Goal: Transaction & Acquisition: Purchase product/service

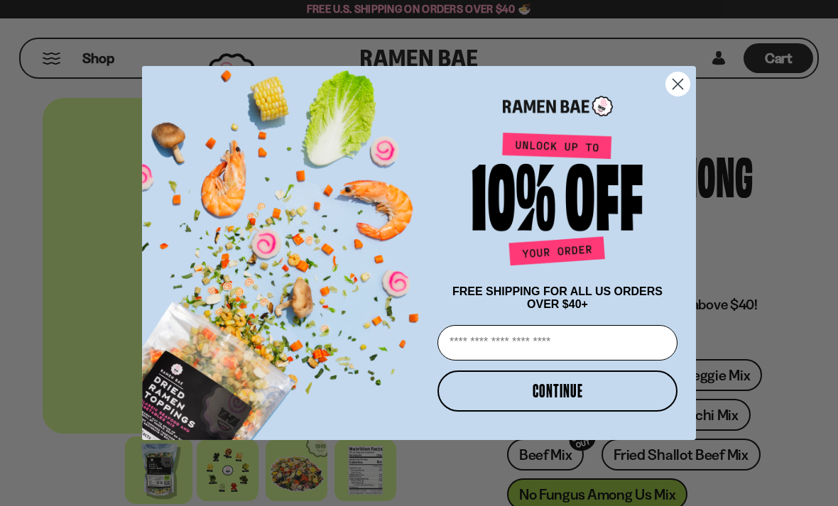
scroll to position [17, 0]
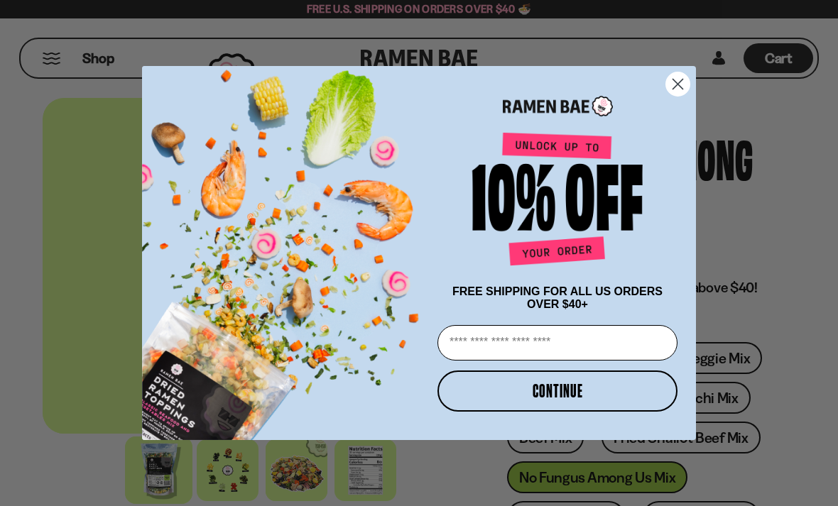
click at [677, 80] on circle "Close dialog" at bounding box center [677, 83] width 23 height 23
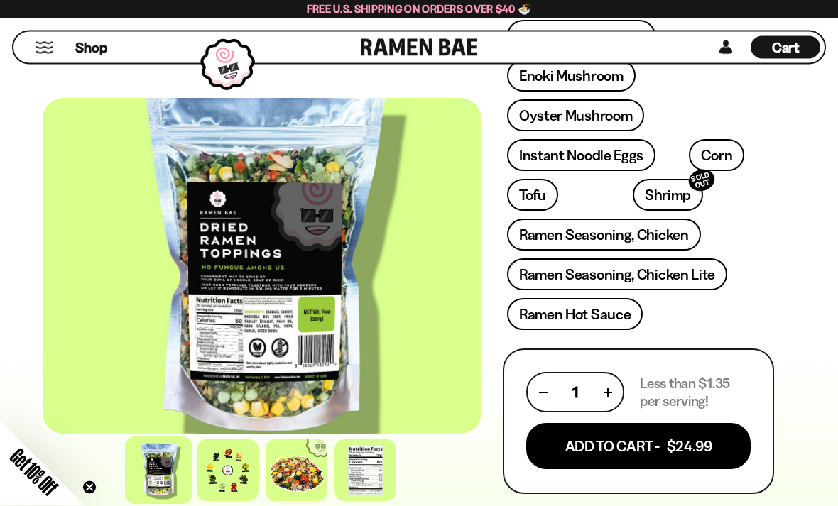
scroll to position [584, 0]
click at [676, 427] on button "Add To Cart - $24.99" at bounding box center [638, 446] width 224 height 46
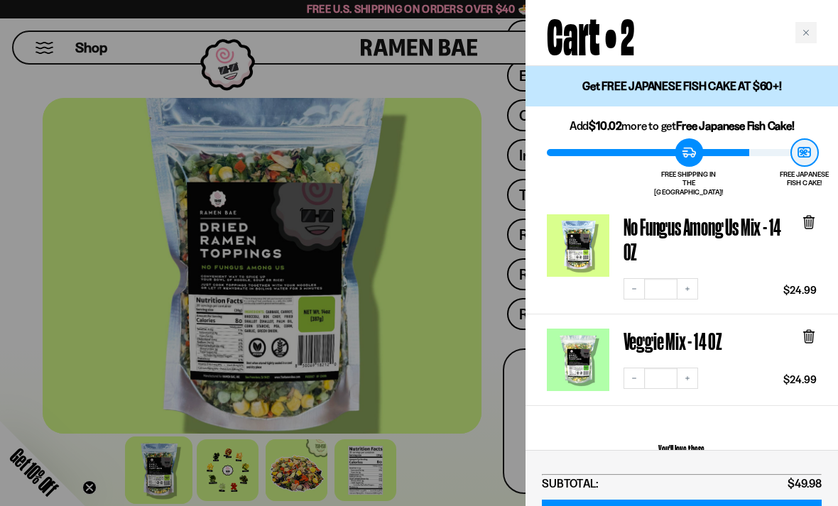
click at [663, 329] on link "Veggie Mix - 14 OZ" at bounding box center [672, 341] width 99 height 25
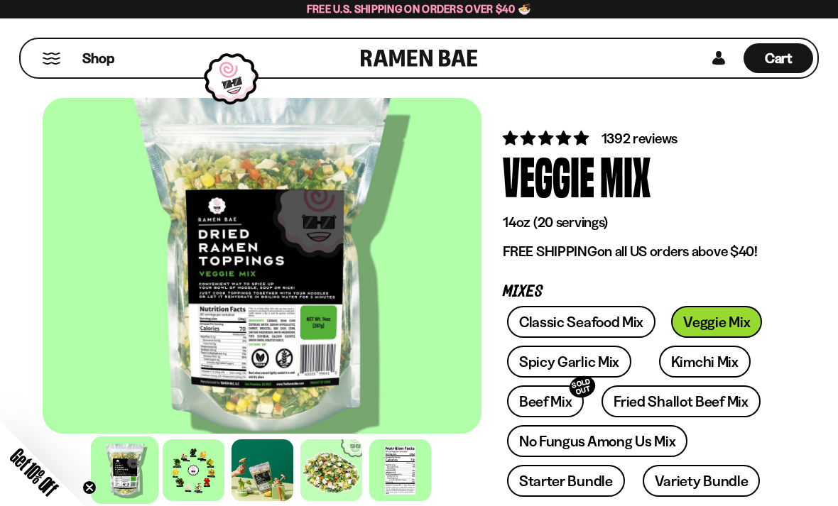
click at [791, 51] on span "Cart" at bounding box center [779, 58] width 28 height 17
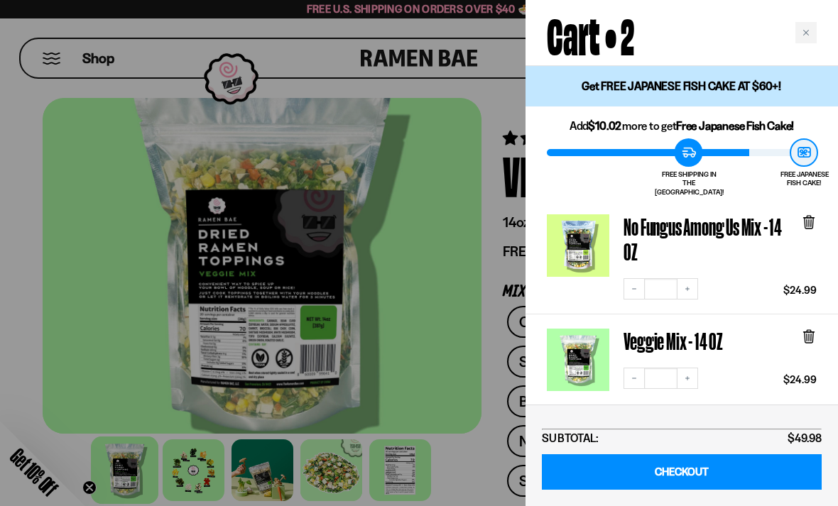
click at [807, 332] on icon at bounding box center [808, 337] width 9 height 11
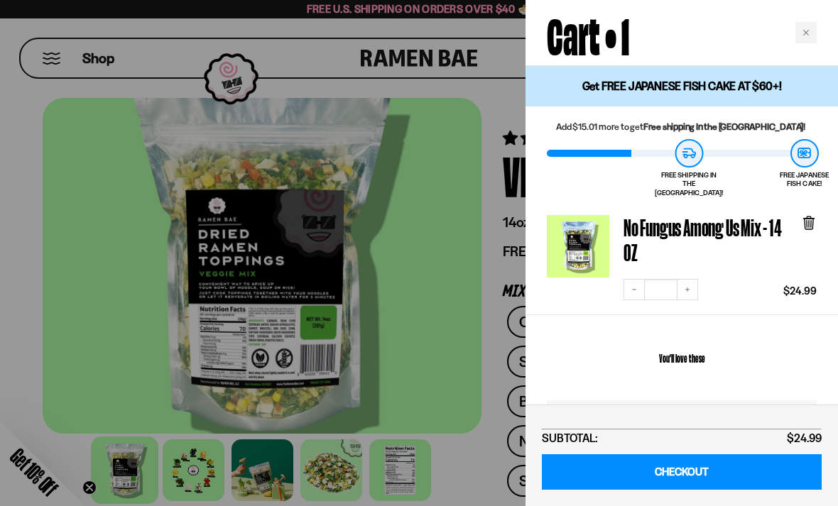
click at [711, 464] on link "CHECKOUT" at bounding box center [682, 472] width 280 height 36
